Goal: Information Seeking & Learning: Learn about a topic

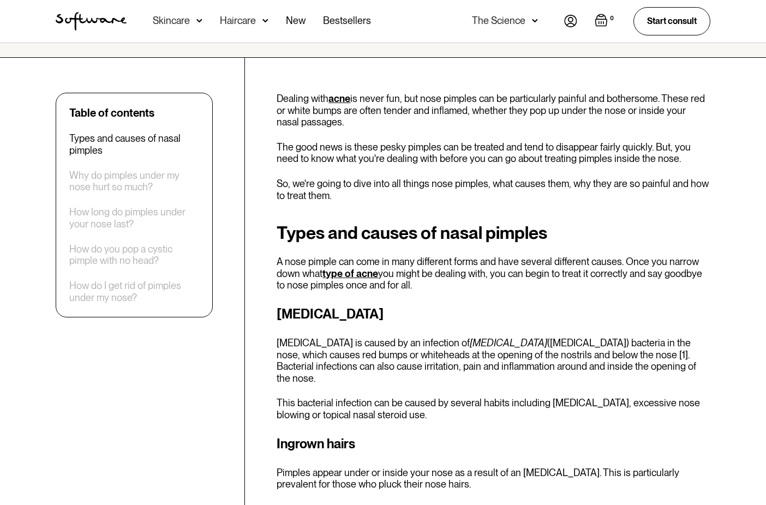
scroll to position [327, 0]
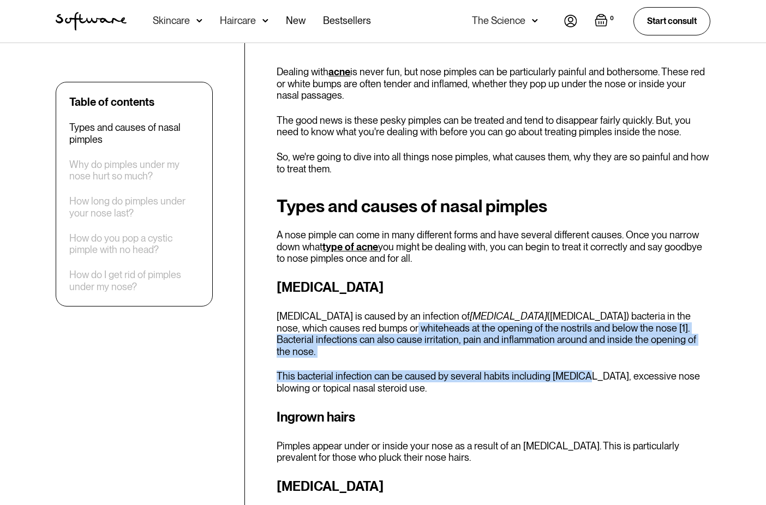
drag, startPoint x: 366, startPoint y: 328, endPoint x: 580, endPoint y: 357, distance: 216.4
click at [580, 357] on div "[MEDICAL_DATA] [MEDICAL_DATA] is caused by an infection of [MEDICAL_DATA] ([MED…" at bounding box center [494, 336] width 434 height 117
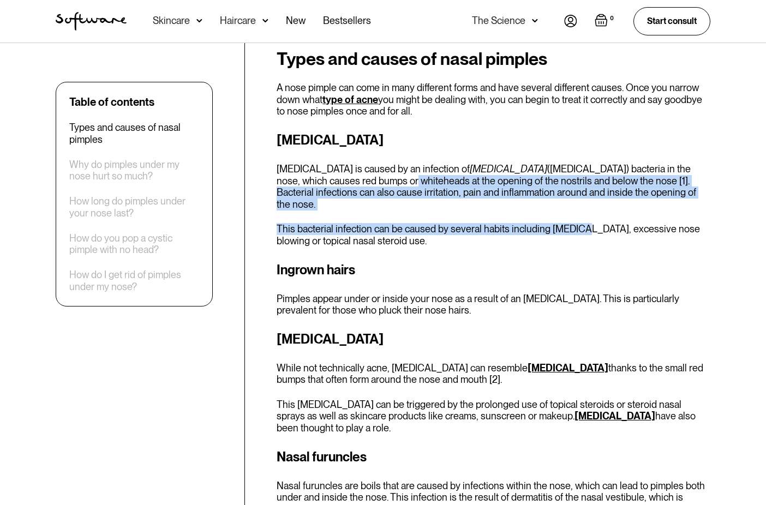
scroll to position [491, 0]
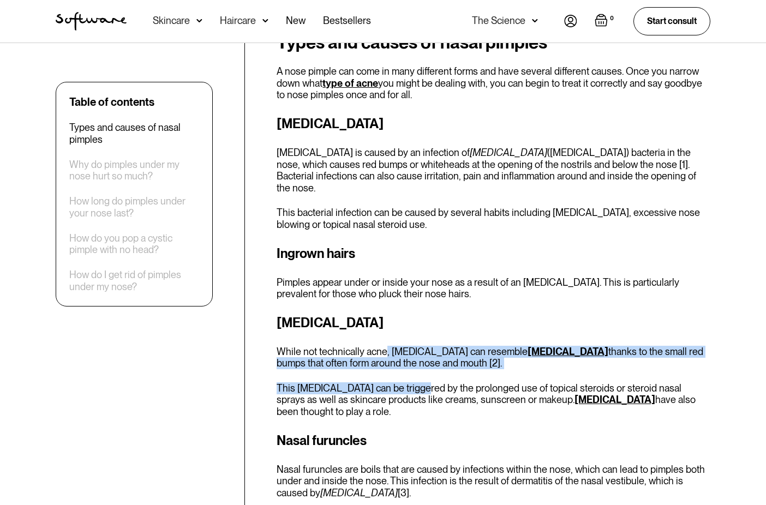
drag, startPoint x: 386, startPoint y: 345, endPoint x: 411, endPoint y: 364, distance: 32.0
click at [411, 364] on div "[MEDICAL_DATA] While not technically acne, [MEDICAL_DATA] can resemble [MEDICAL…" at bounding box center [494, 365] width 434 height 105
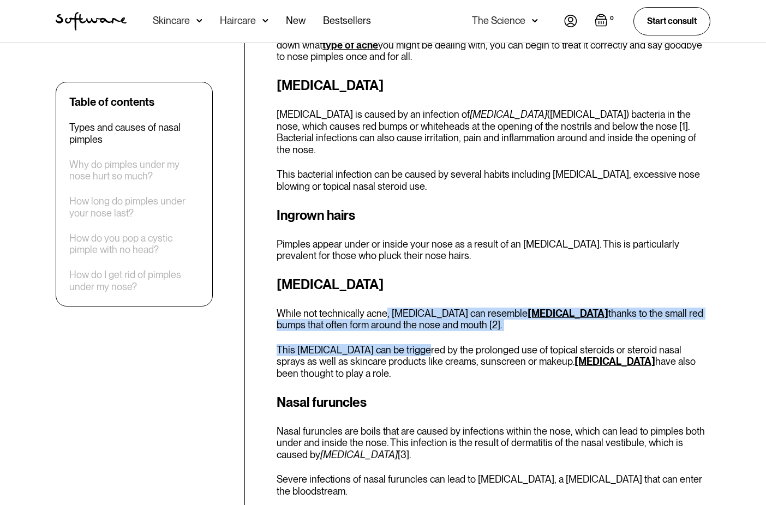
scroll to position [600, 0]
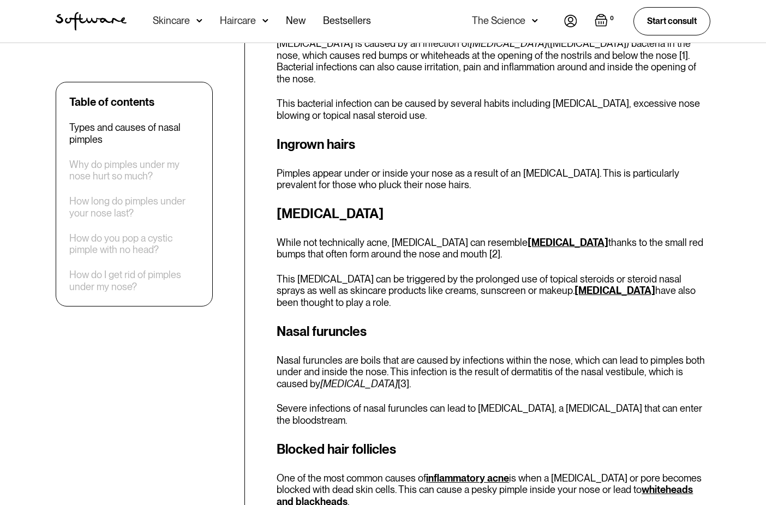
click at [424, 273] on p "This [MEDICAL_DATA] can be triggered by the prolonged use of topical steroids o…" at bounding box center [494, 290] width 434 height 35
drag, startPoint x: 423, startPoint y: 267, endPoint x: 429, endPoint y: 291, distance: 24.7
click at [429, 291] on p "This [MEDICAL_DATA] can be triggered by the prolonged use of topical steroids o…" at bounding box center [494, 290] width 434 height 35
click at [430, 293] on p "This [MEDICAL_DATA] can be triggered by the prolonged use of topical steroids o…" at bounding box center [494, 290] width 434 height 35
click at [420, 241] on p "While not technically acne, [MEDICAL_DATA] can resemble [MEDICAL_DATA] thanks t…" at bounding box center [494, 248] width 434 height 23
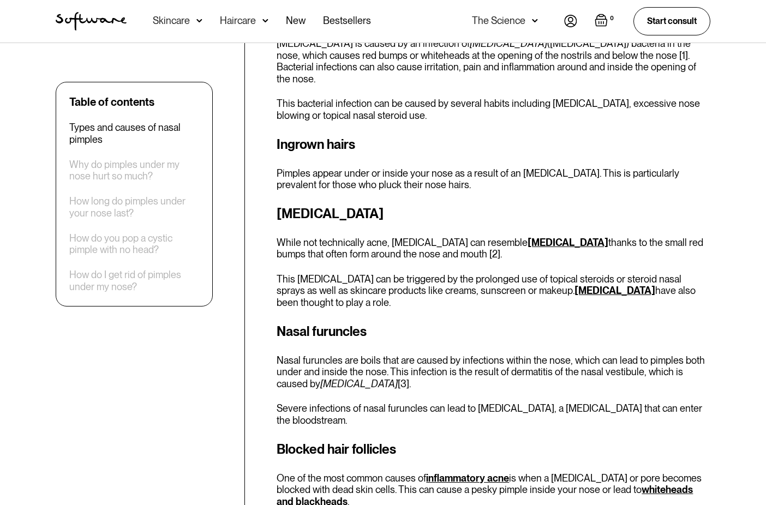
scroll to position [709, 0]
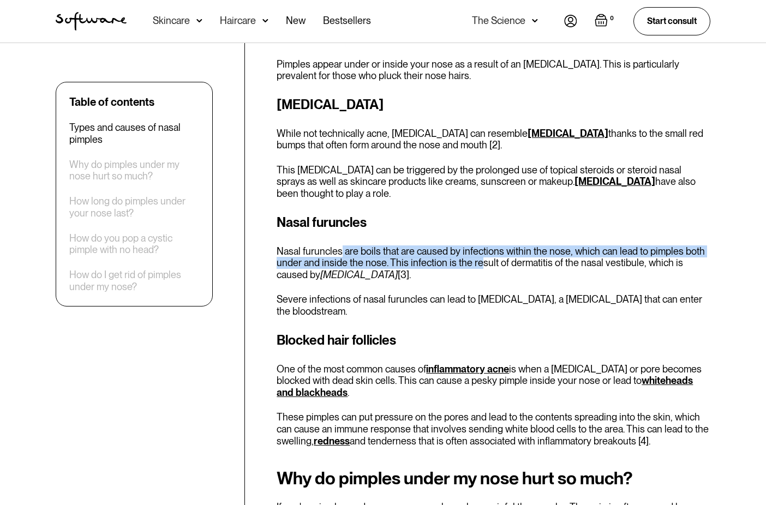
drag, startPoint x: 339, startPoint y: 237, endPoint x: 476, endPoint y: 247, distance: 137.3
click at [476, 247] on p "Nasal furuncles are boils that are caused by infections within the nose, which …" at bounding box center [494, 263] width 434 height 35
click at [477, 247] on p "Nasal furuncles are boils that are caused by infections within the nose, which …" at bounding box center [494, 263] width 434 height 35
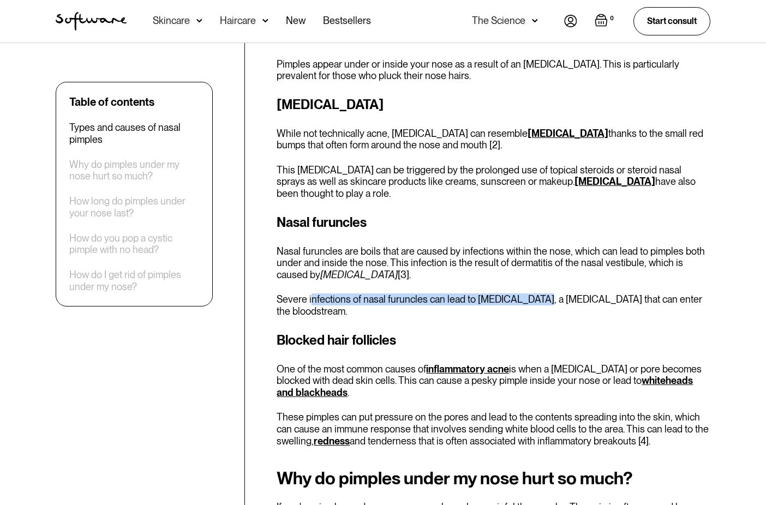
drag, startPoint x: 311, startPoint y: 294, endPoint x: 519, endPoint y: 283, distance: 208.2
click at [519, 294] on p "Severe infections of nasal furuncles can lead to [MEDICAL_DATA], a [MEDICAL_DAT…" at bounding box center [494, 305] width 434 height 23
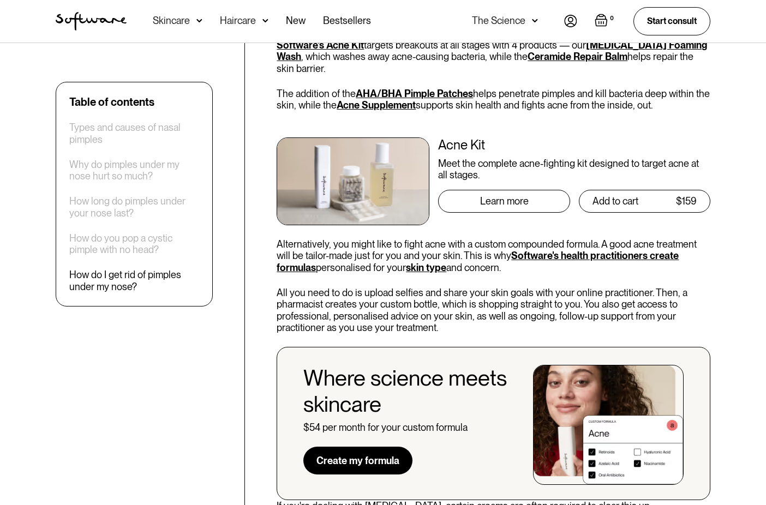
scroll to position [1637, 0]
